Goal: Check status: Check status

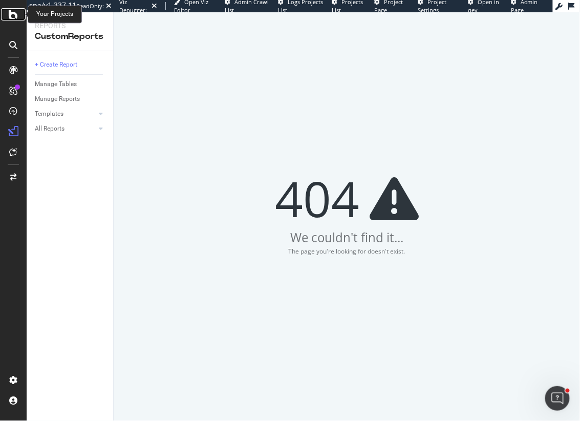
click at [14, 13] on icon at bounding box center [13, 14] width 9 height 12
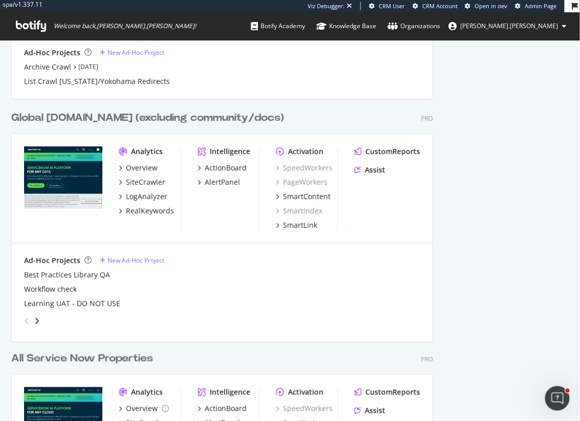
scroll to position [969, 0]
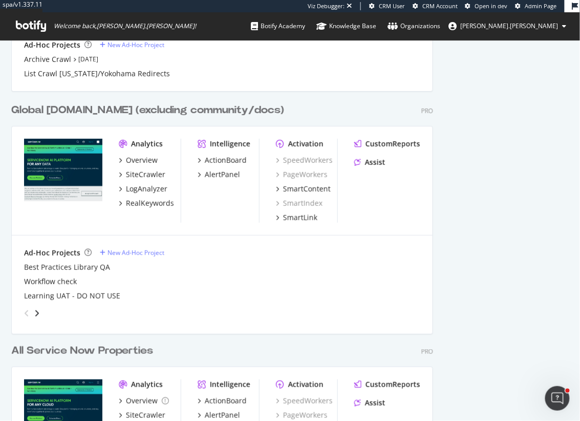
click at [85, 111] on div "Global [DOMAIN_NAME] (excluding community/docs)" at bounding box center [147, 110] width 273 height 15
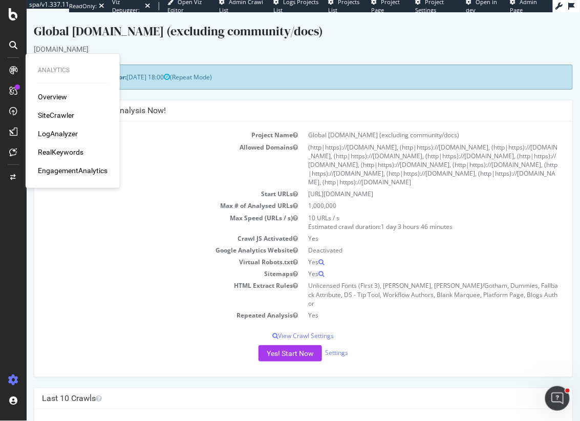
click at [66, 134] on div "LogAnalyzer" at bounding box center [58, 134] width 40 height 10
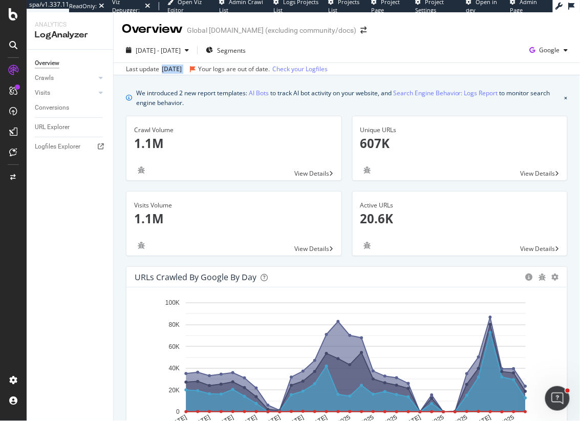
drag, startPoint x: 161, startPoint y: 69, endPoint x: 204, endPoint y: 68, distance: 42.5
click at [205, 69] on div "Last update [DATE] Your logs are out of date. Check your Logfiles" at bounding box center [227, 69] width 202 height 9
copy div "[DATE]"
